Goal: Use online tool/utility: Utilize a website feature to perform a specific function

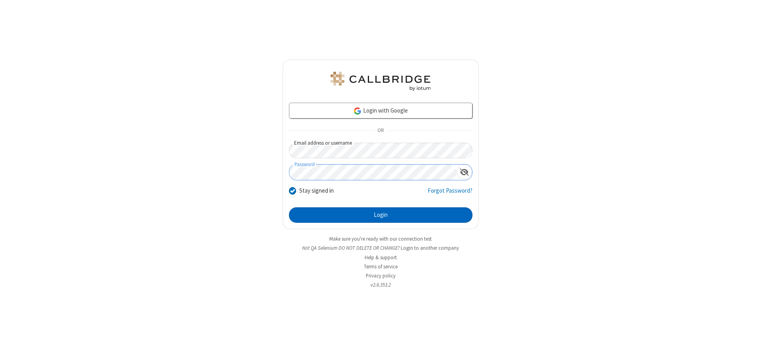
click at [380, 215] on button "Login" at bounding box center [380, 215] width 183 height 16
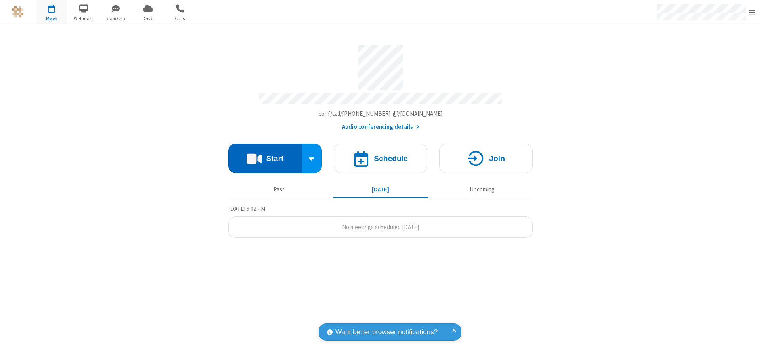
click at [265, 155] on button "Start" at bounding box center [264, 158] width 73 height 30
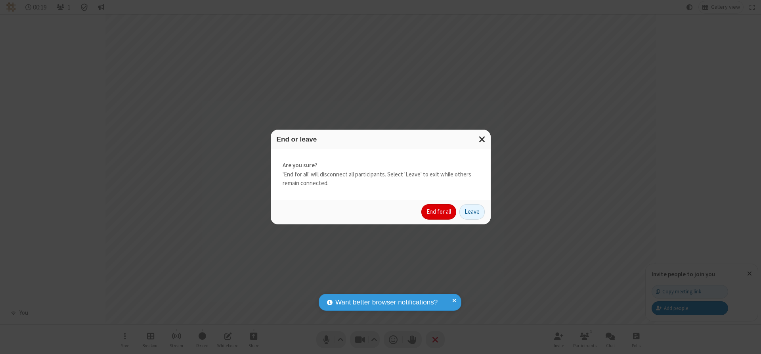
click at [439, 212] on button "End for all" at bounding box center [438, 212] width 35 height 16
